Goal: Navigation & Orientation: Find specific page/section

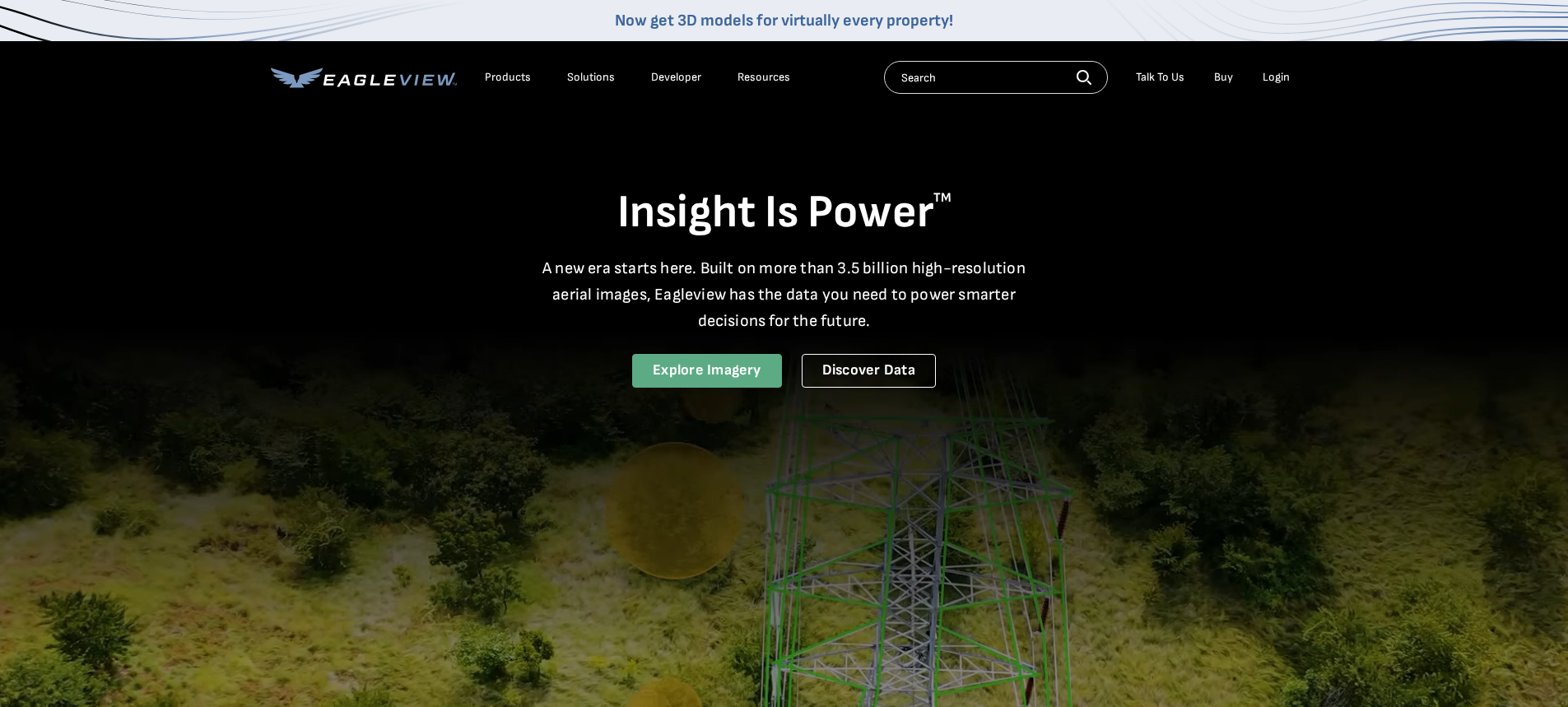
click at [711, 374] on link "Explore Imagery" at bounding box center [707, 370] width 150 height 34
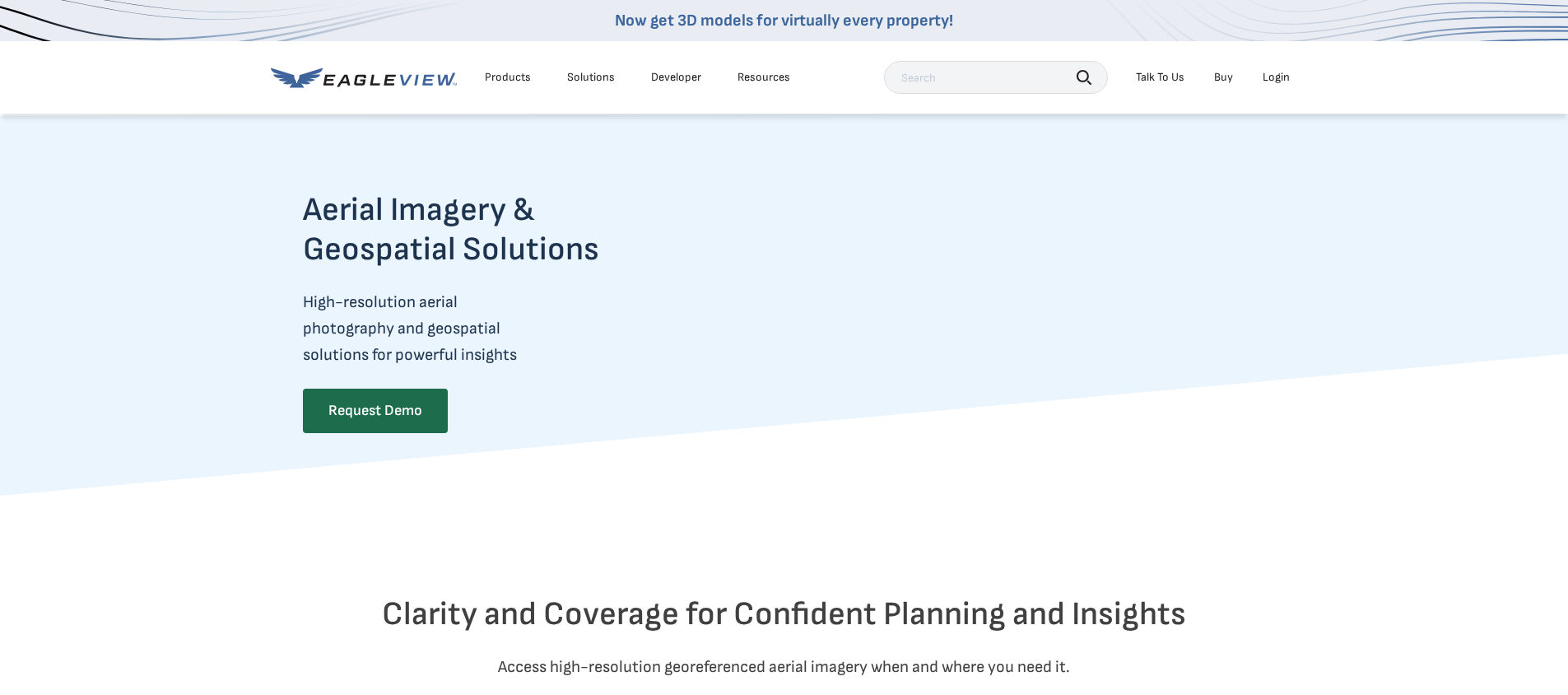
click at [1283, 77] on div "Login" at bounding box center [1276, 77] width 27 height 15
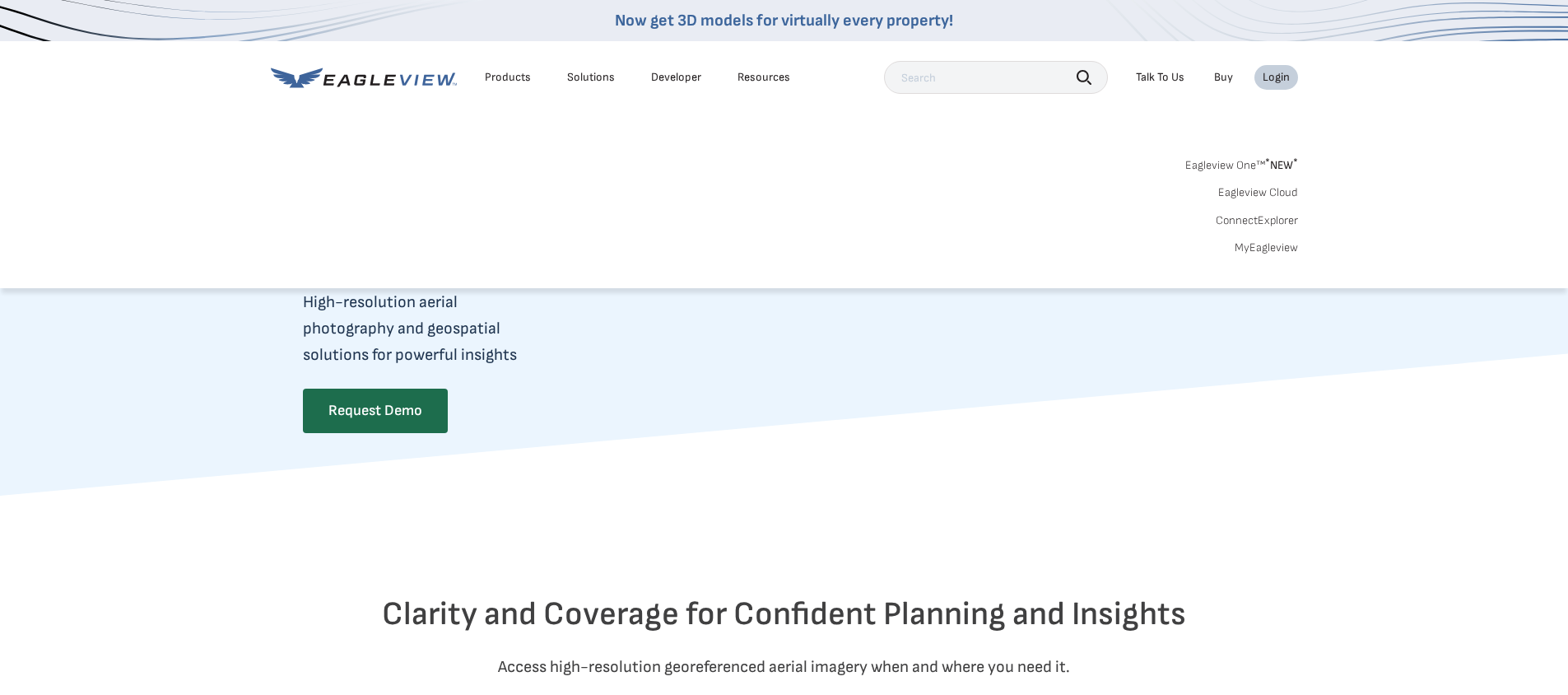
click at [1246, 218] on link "ConnectExplorer" at bounding box center [1256, 221] width 82 height 15
